Goal: Transaction & Acquisition: Purchase product/service

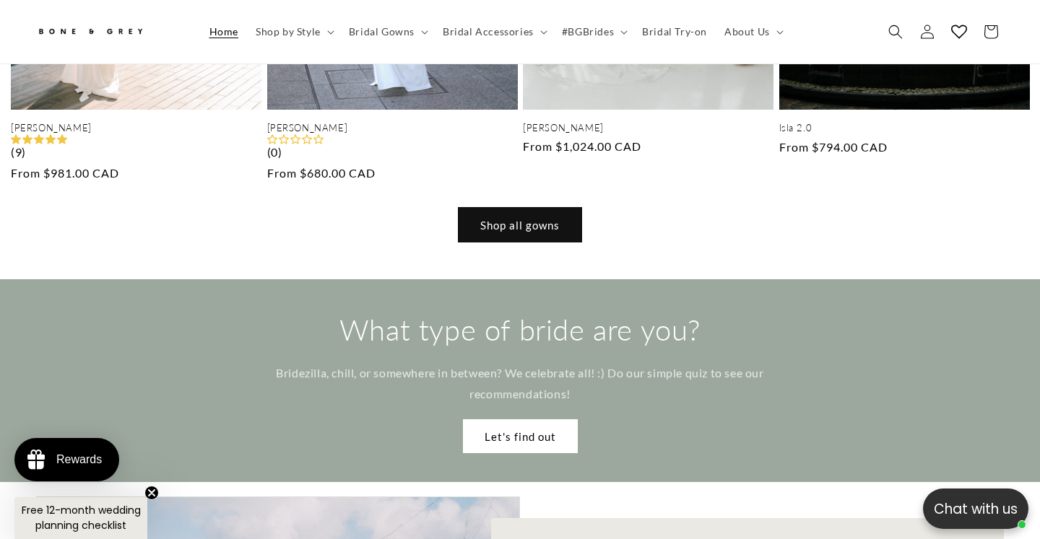
click at [489, 208] on link "Shop all gowns" at bounding box center [520, 225] width 123 height 34
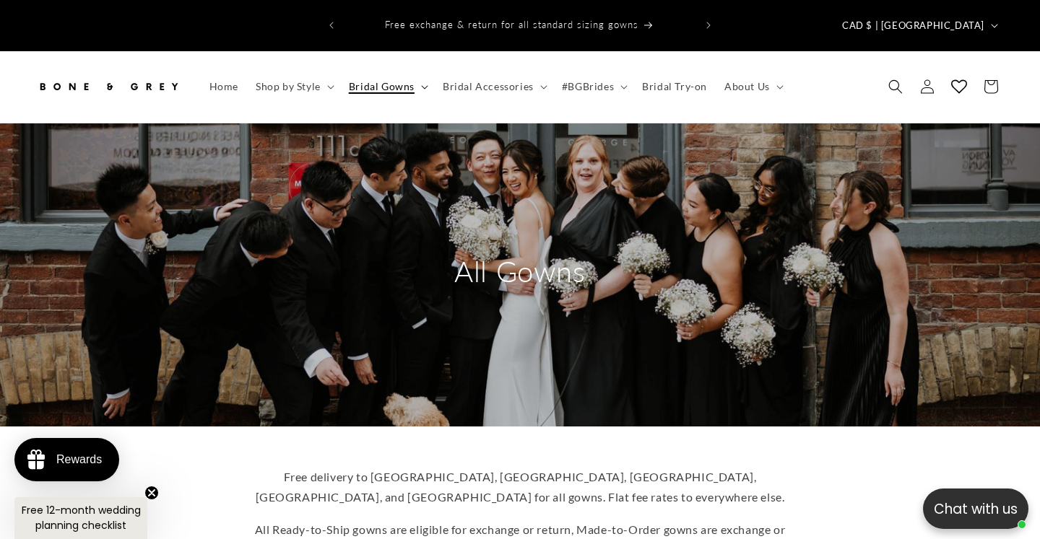
click at [422, 86] on icon at bounding box center [424, 88] width 6 height 4
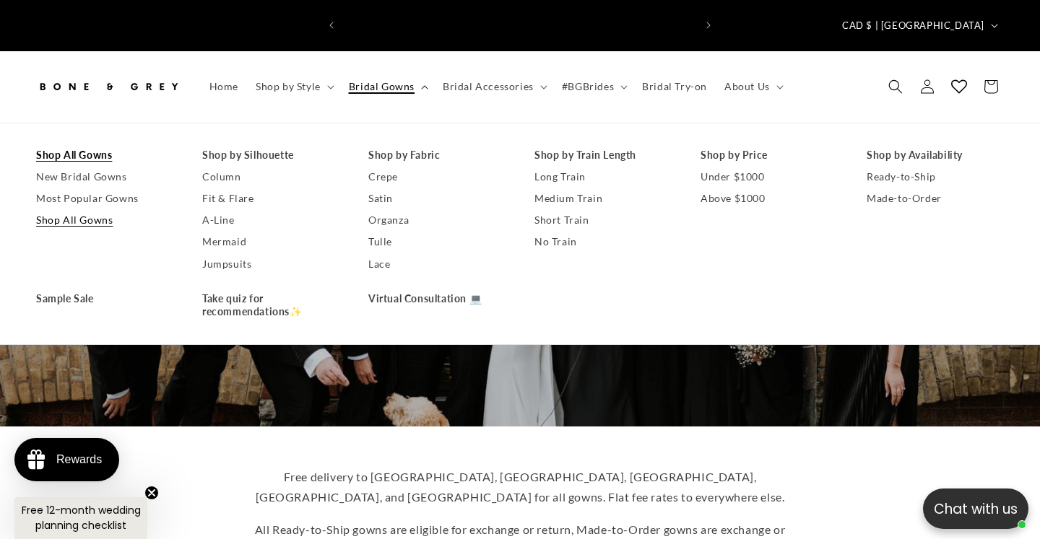
scroll to position [0, 702]
click at [290, 80] on span "Shop by Style" at bounding box center [288, 86] width 65 height 13
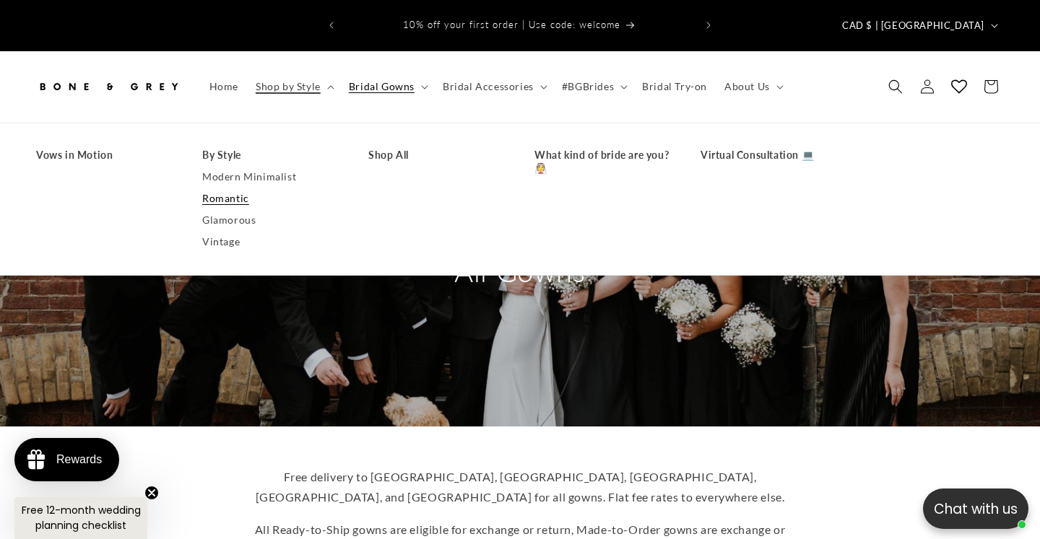
click at [240, 188] on link "Romantic" at bounding box center [270, 199] width 137 height 22
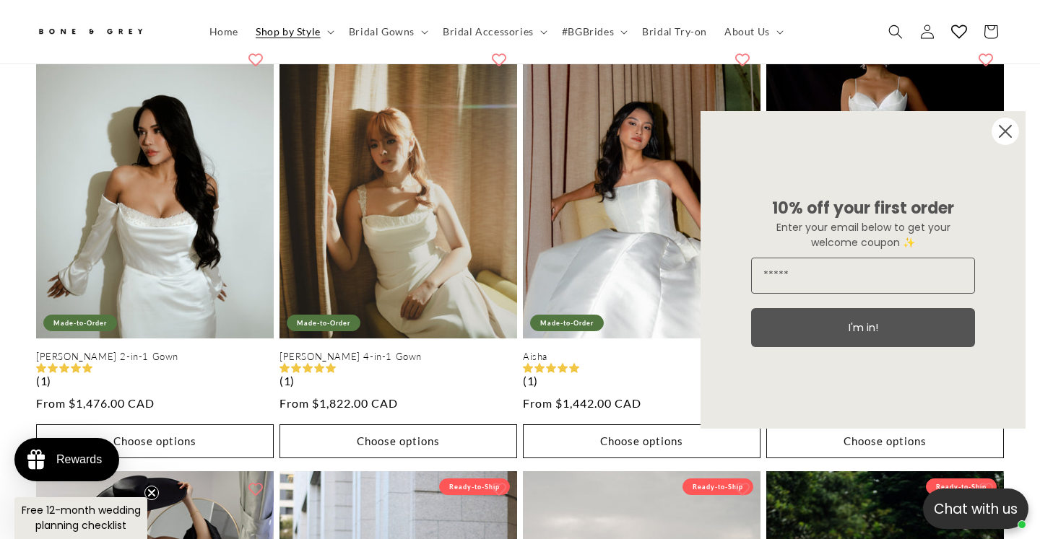
scroll to position [1218, 0]
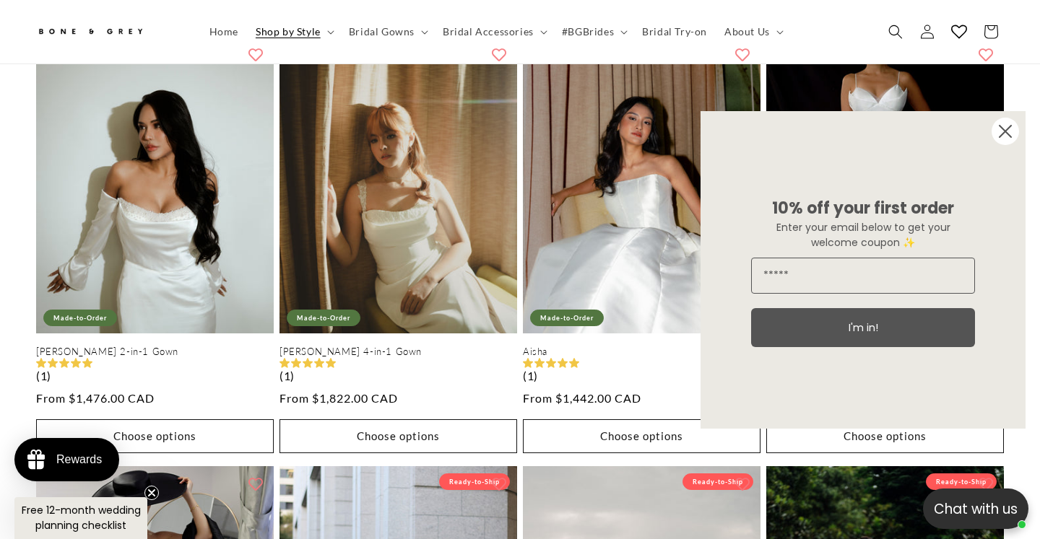
click at [997, 123] on circle "Close dialog" at bounding box center [1005, 131] width 27 height 27
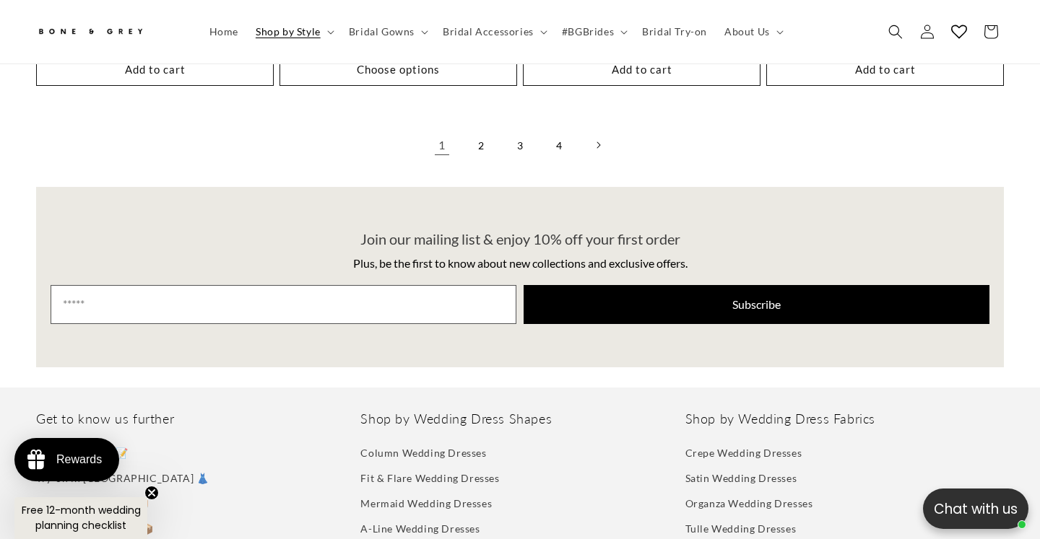
scroll to position [3301, 0]
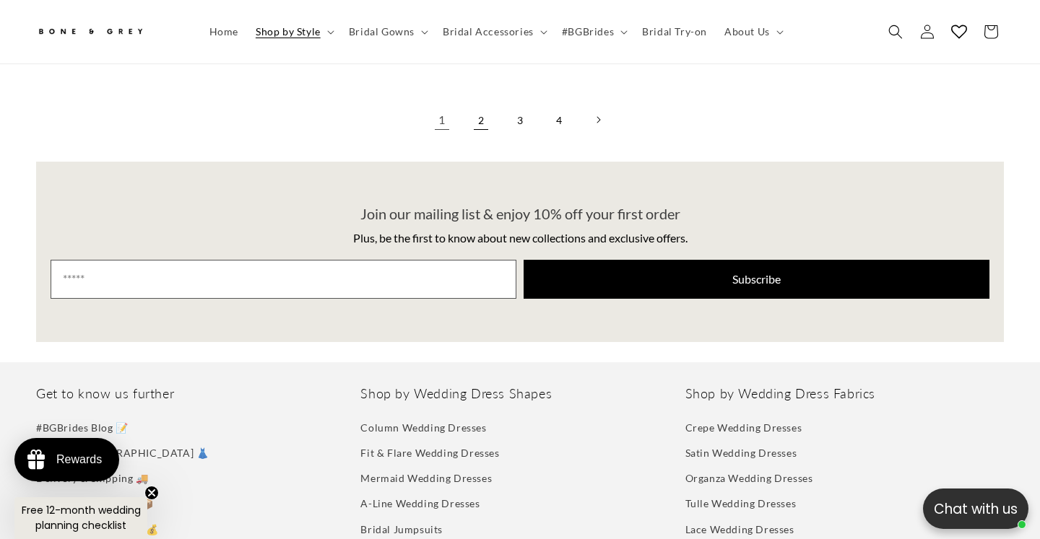
click at [483, 113] on link "2" at bounding box center [481, 120] width 32 height 32
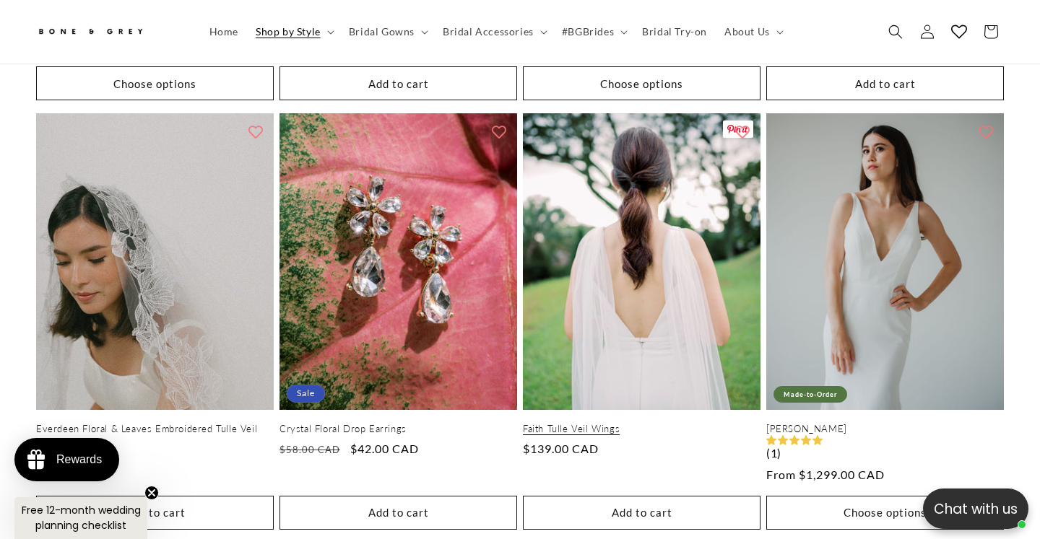
scroll to position [0, 702]
click at [583, 423] on link "Faith Tulle Veil Wings" at bounding box center [642, 429] width 238 height 12
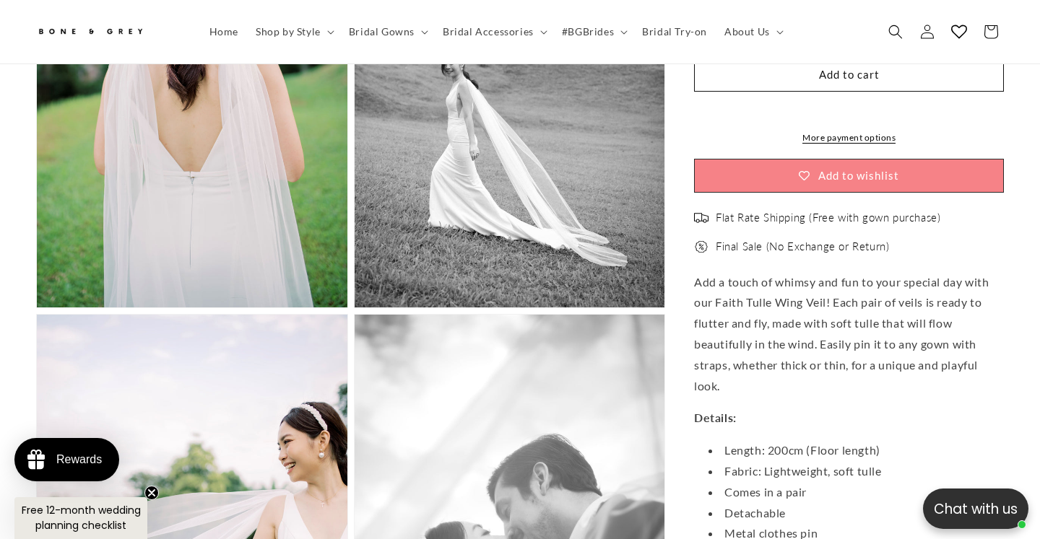
scroll to position [1262, 0]
click at [719, 337] on p "Add a touch of whimsy and fun to your special day with our Faith Tulle Wing Vei…" at bounding box center [849, 333] width 310 height 125
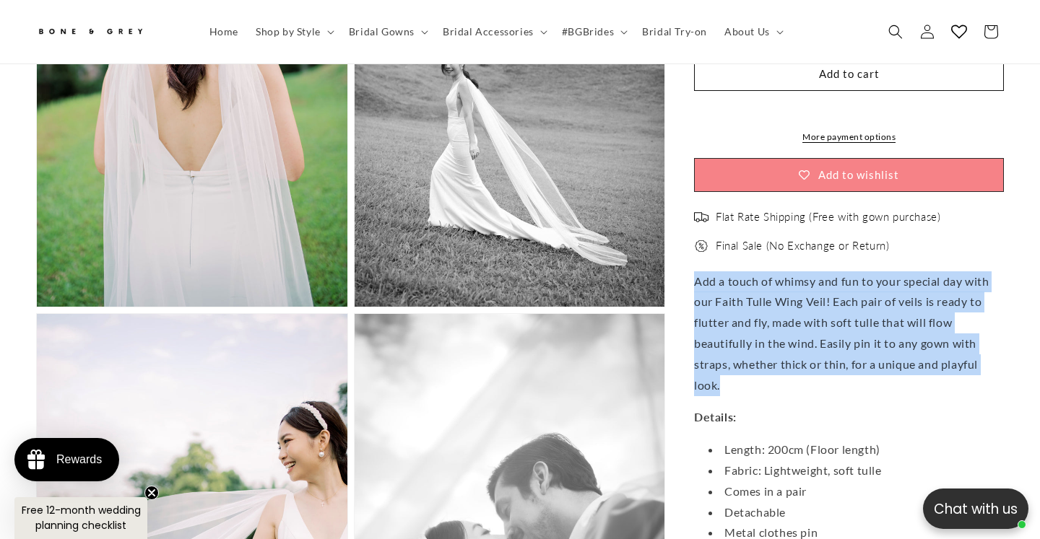
click at [706, 357] on p "Add a touch of whimsy and fun to your special day with our Faith Tulle Wing Vei…" at bounding box center [849, 333] width 310 height 125
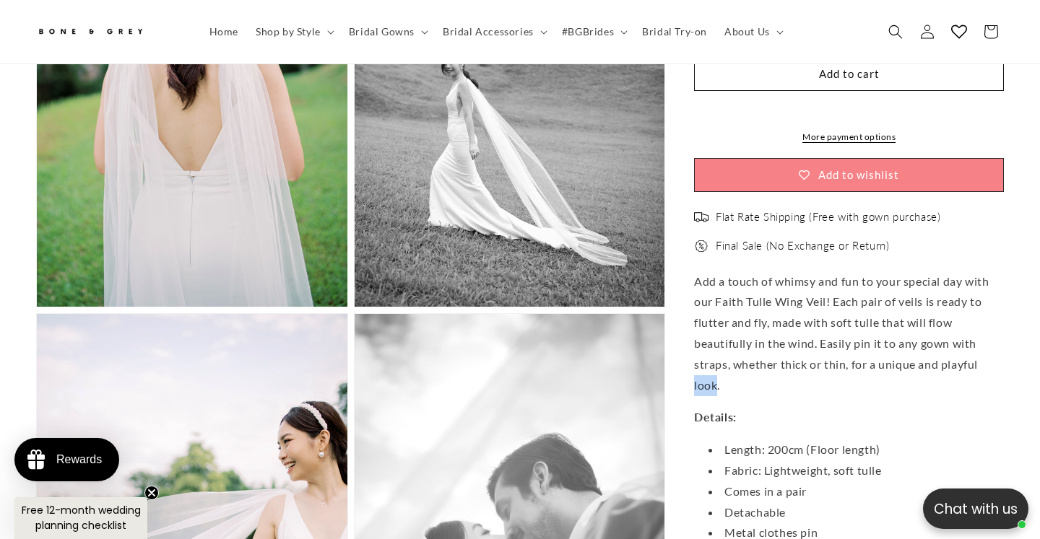
click at [748, 321] on p "Add a touch of whimsy and fun to your special day with our Faith Tulle Wing Vei…" at bounding box center [849, 333] width 310 height 125
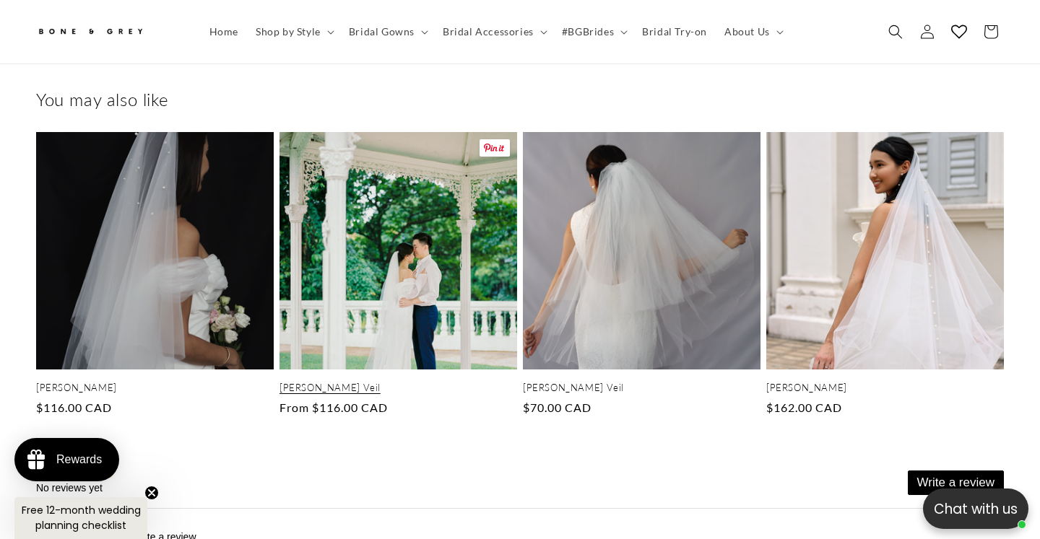
click at [439, 382] on link "[PERSON_NAME] Veil" at bounding box center [398, 388] width 238 height 12
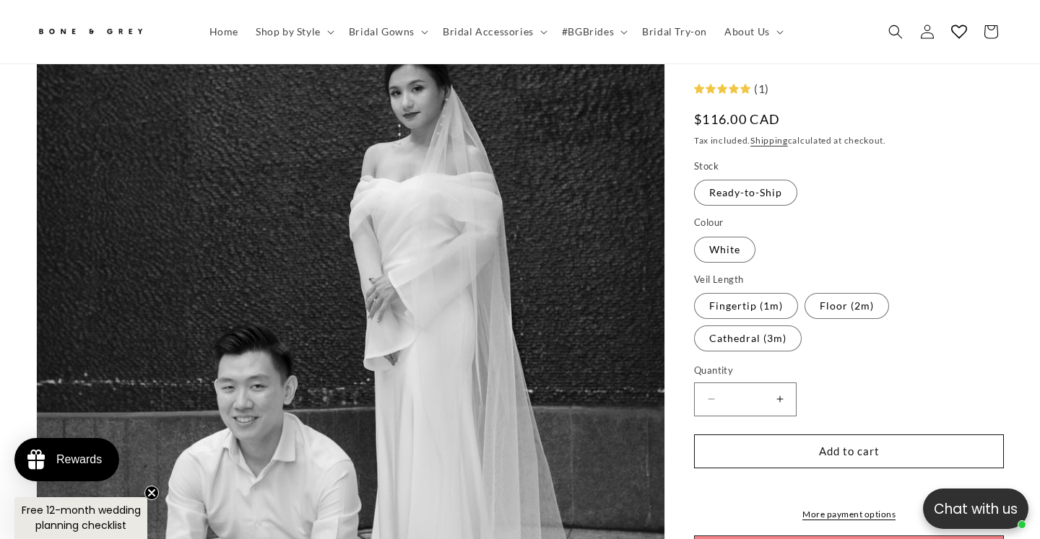
scroll to position [292, 0]
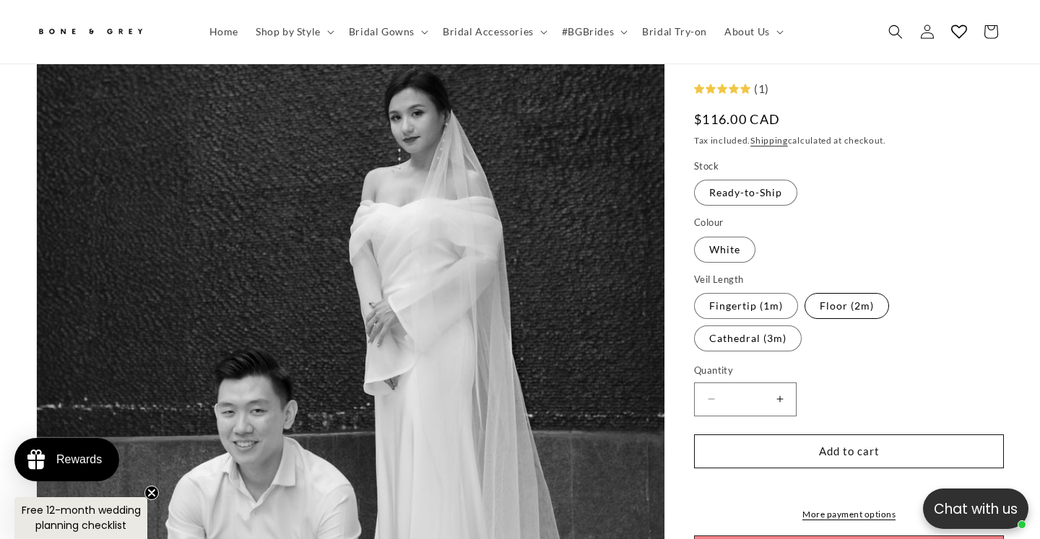
click at [819, 300] on label "Floor (2m) Variant sold out or unavailable" at bounding box center [846, 307] width 84 height 26
click at [802, 326] on label "Cathedral (3m) Variant sold out or unavailable" at bounding box center [748, 339] width 108 height 26
click at [852, 316] on label "Floor (2m) Variant sold out or unavailable" at bounding box center [846, 307] width 84 height 26
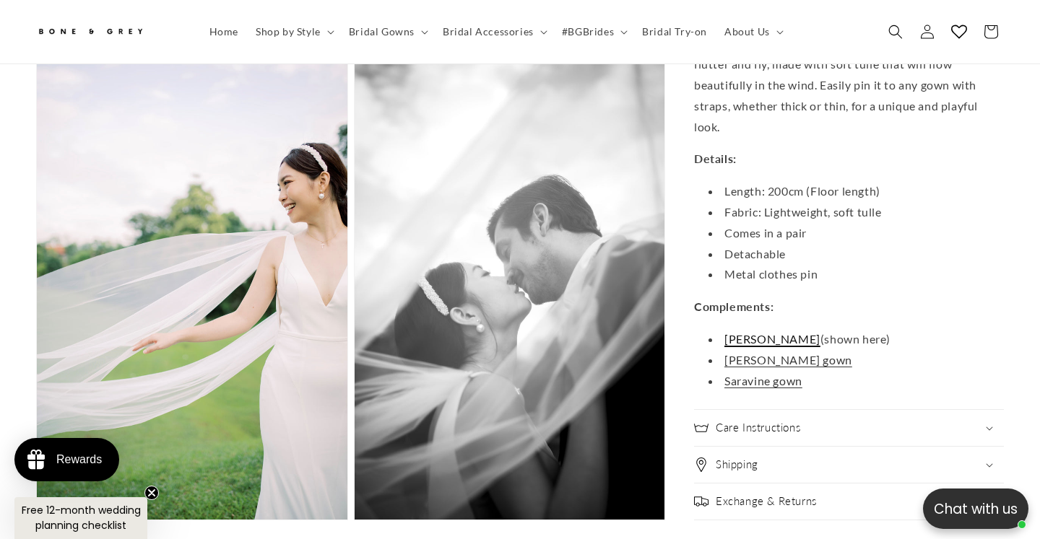
click at [747, 332] on link "Rosalind Gown" at bounding box center [772, 339] width 96 height 14
click at [782, 353] on link "Celeste gown" at bounding box center [788, 360] width 128 height 14
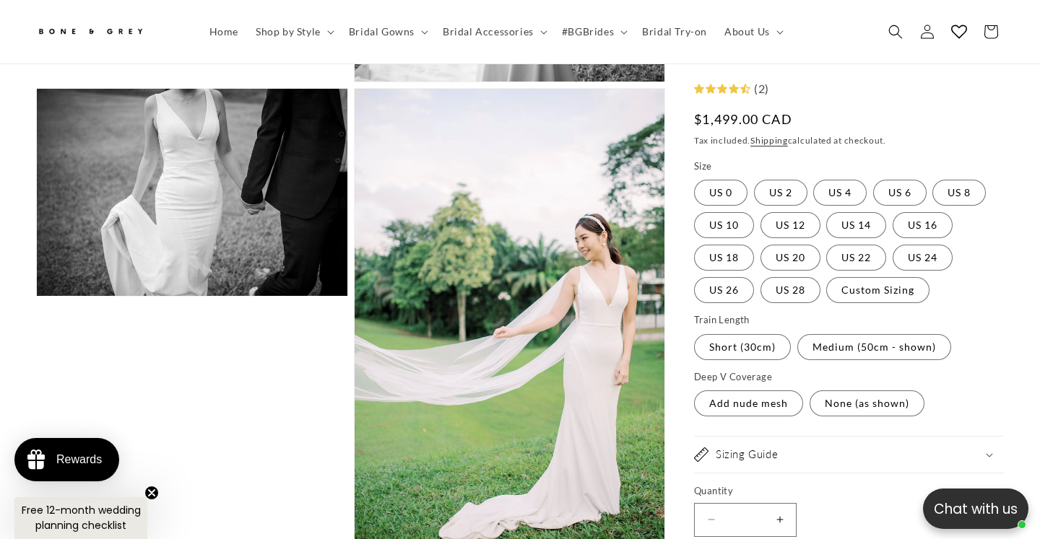
scroll to position [0, 351]
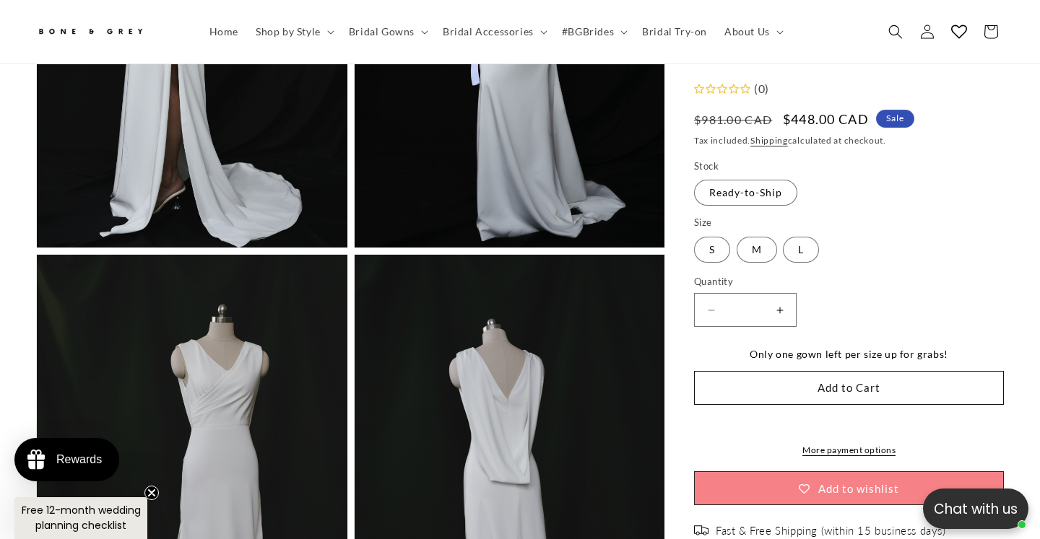
scroll to position [0, 351]
